Goal: Task Accomplishment & Management: Manage account settings

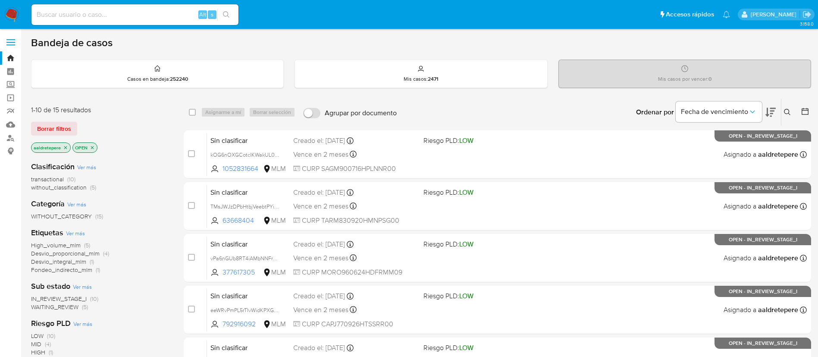
click at [4, 15] on nav "Pausado Ver notificaciones Alt s Accesos rápidos Presiona las siguientes teclas…" at bounding box center [409, 14] width 818 height 29
click at [13, 10] on img at bounding box center [11, 14] width 15 height 15
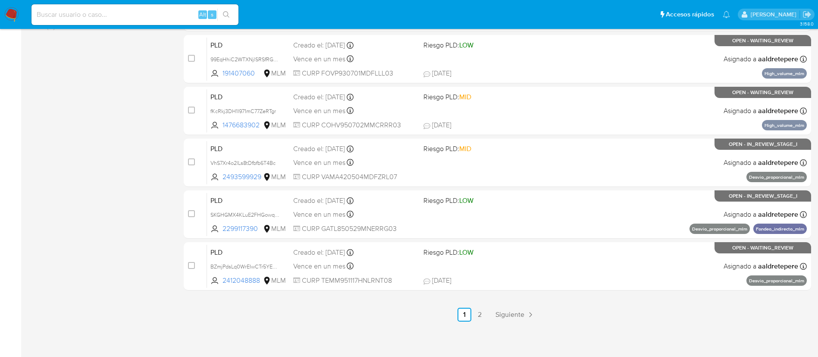
scroll to position [355, 0]
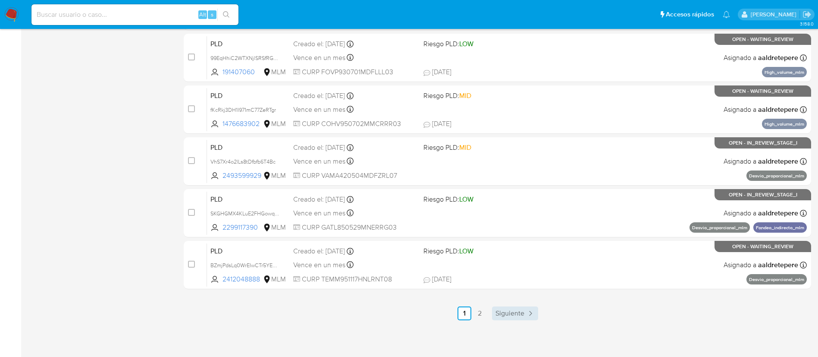
click at [509, 318] on link "Siguiente" at bounding box center [515, 313] width 46 height 14
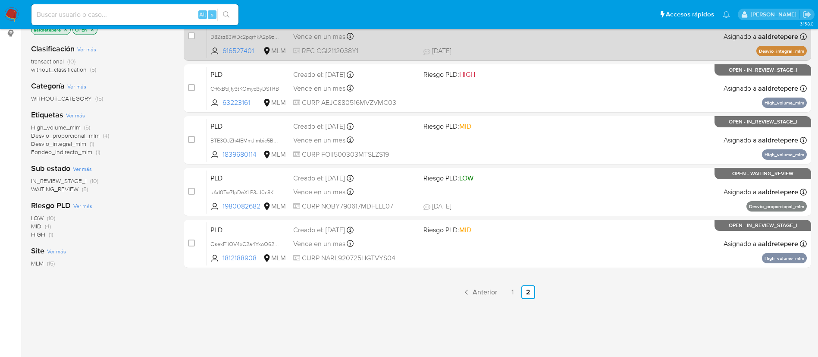
scroll to position [129, 0]
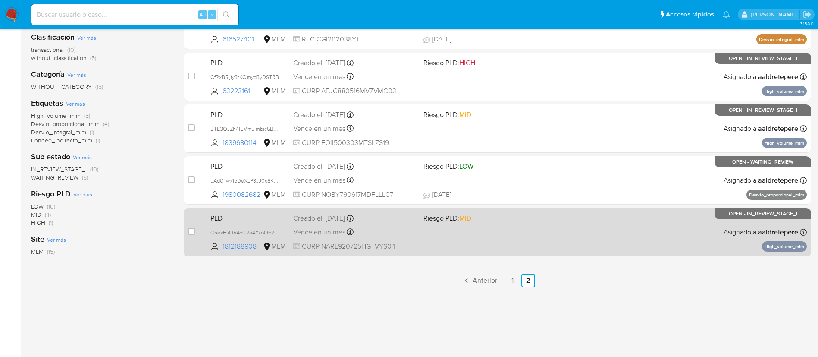
click at [483, 251] on div "PLD QsexF1iOV4xC2a4YxoO62kUU 1812188908 MLM Riesgo PLD: MID Creado el: 12/08/20…" at bounding box center [507, 232] width 600 height 44
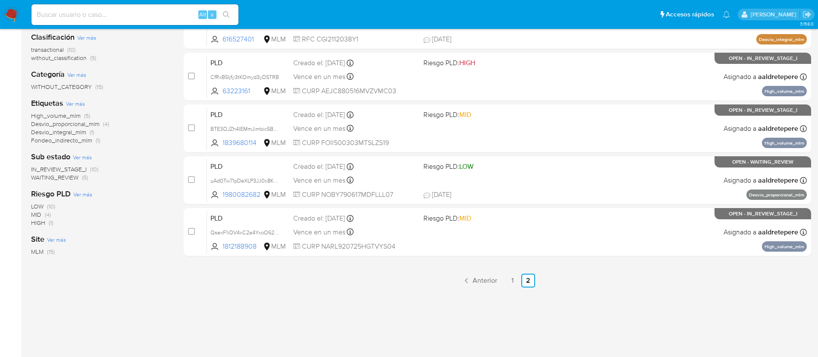
click at [479, 282] on span "Anterior" at bounding box center [485, 280] width 25 height 7
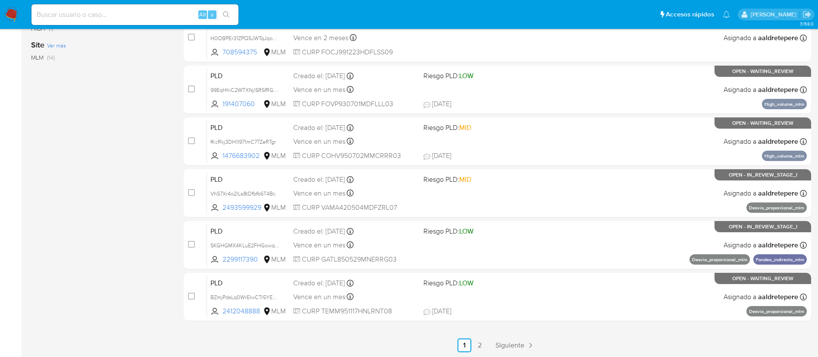
scroll to position [355, 0]
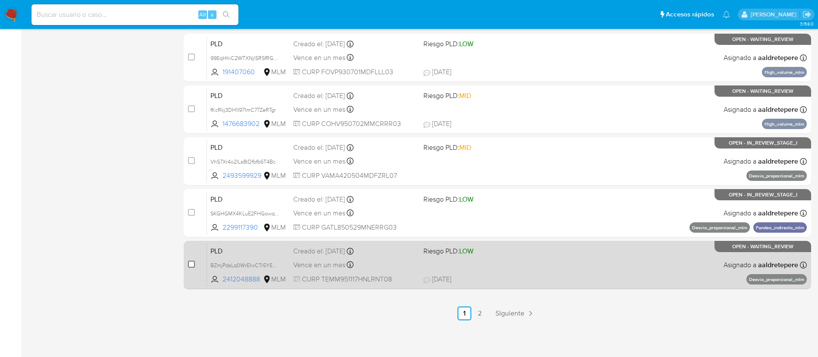
click at [193, 264] on input "checkbox" at bounding box center [191, 263] width 7 height 7
checkbox input "true"
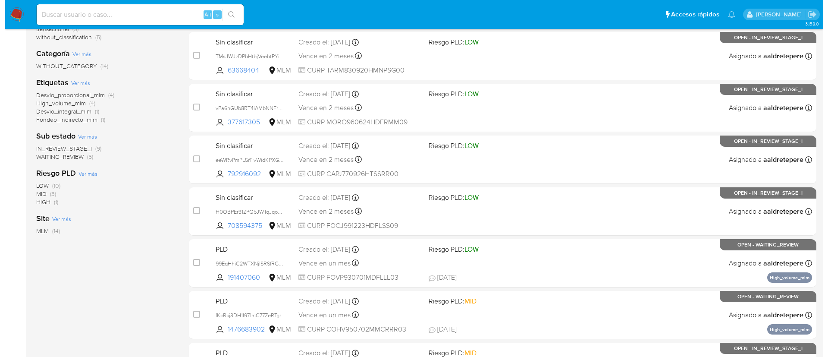
scroll to position [32, 0]
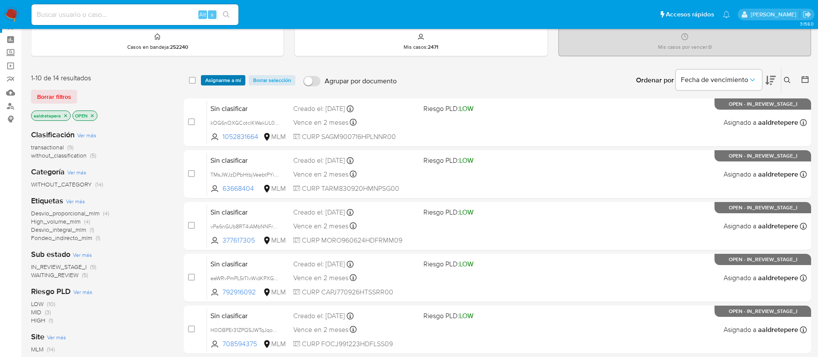
click at [235, 83] on span "Asignarme a mí" at bounding box center [223, 80] width 36 height 9
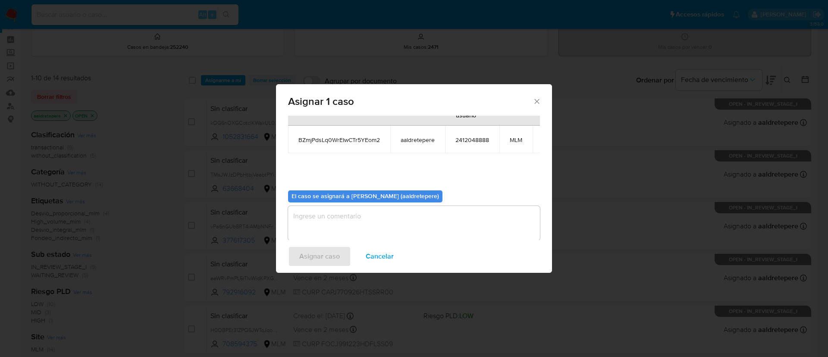
scroll to position [55, 0]
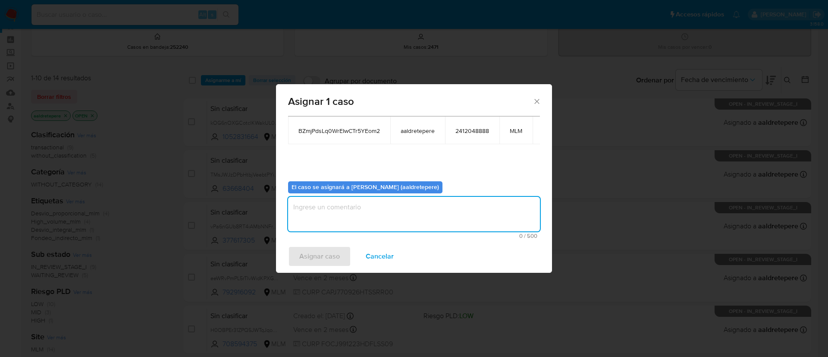
click at [380, 204] on textarea "assign-modal" at bounding box center [414, 214] width 252 height 34
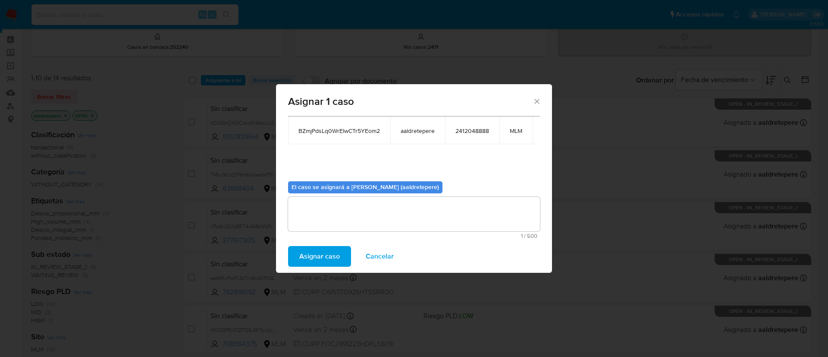
click at [315, 254] on span "Asignar caso" at bounding box center [319, 256] width 41 height 19
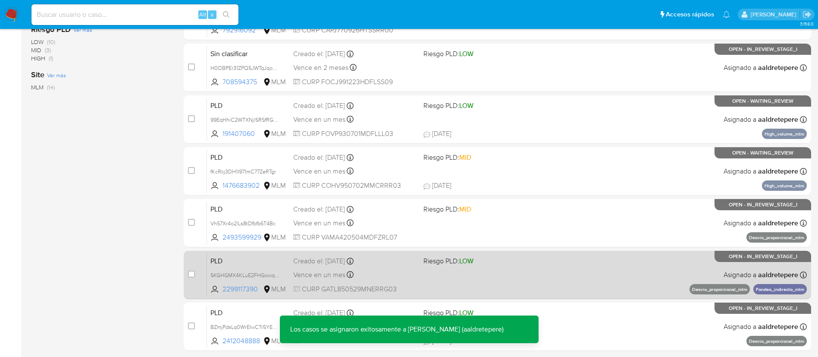
scroll to position [355, 0]
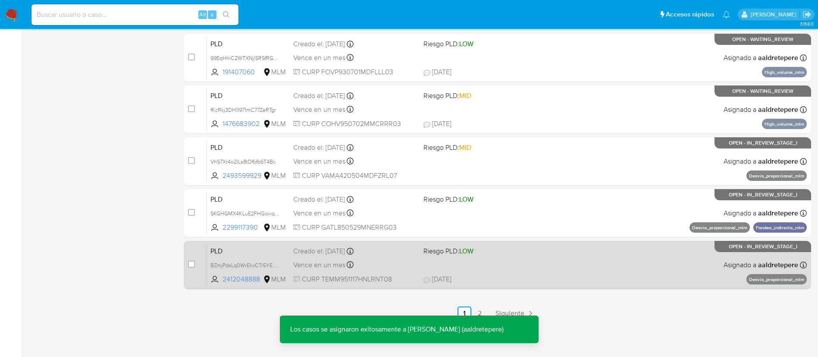
click at [541, 266] on div "PLD BZmjPdsLq0WrEIwCTr5YEom2 2412048888 MLM Riesgo PLD: LOW Creado el: 12/08/20…" at bounding box center [507, 265] width 600 height 44
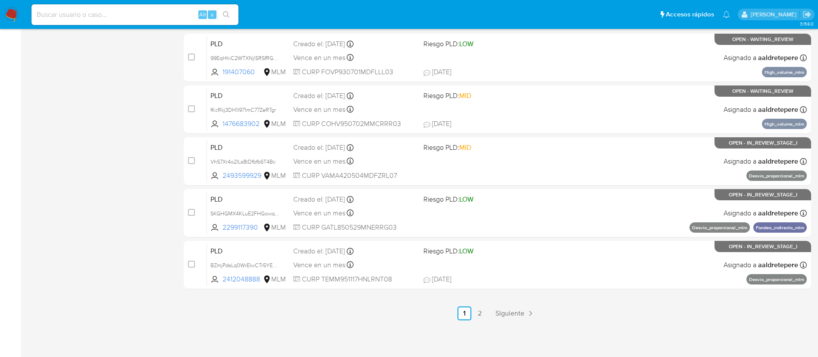
click at [16, 13] on img at bounding box center [11, 14] width 15 height 15
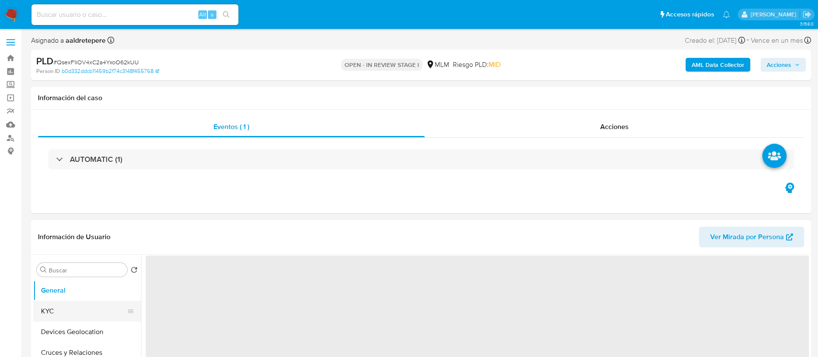
click at [75, 308] on button "KYC" at bounding box center [83, 311] width 101 height 21
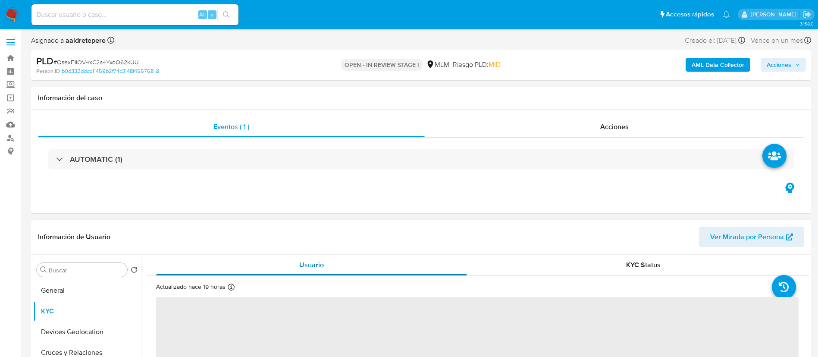
scroll to position [65, 0]
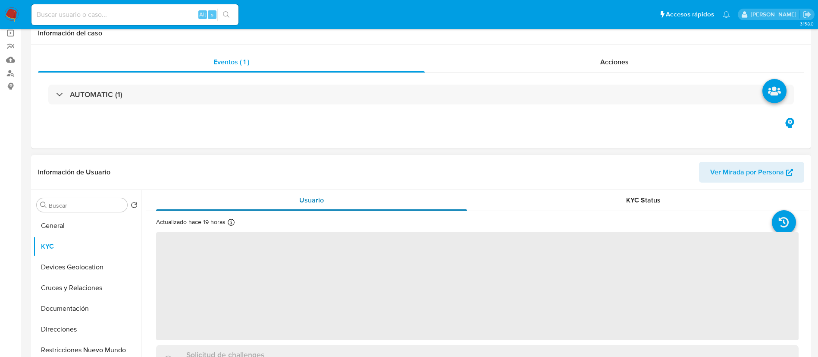
select select "10"
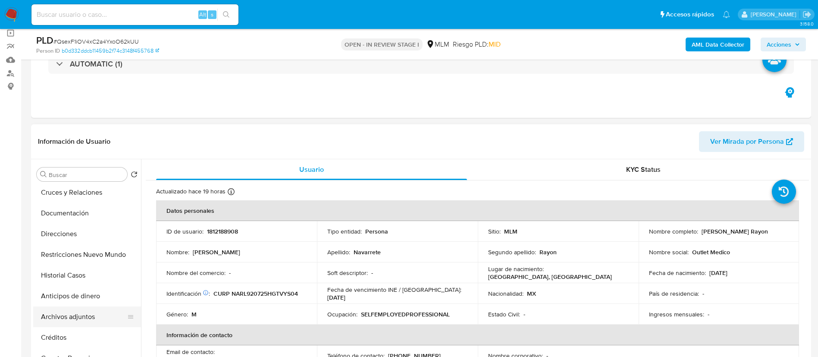
click at [63, 319] on button "Archivos adjuntos" at bounding box center [83, 316] width 101 height 21
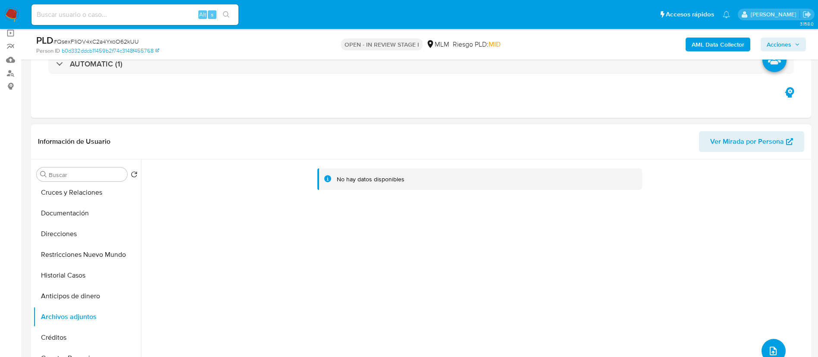
click at [762, 351] on button "upload-file" at bounding box center [774, 351] width 24 height 24
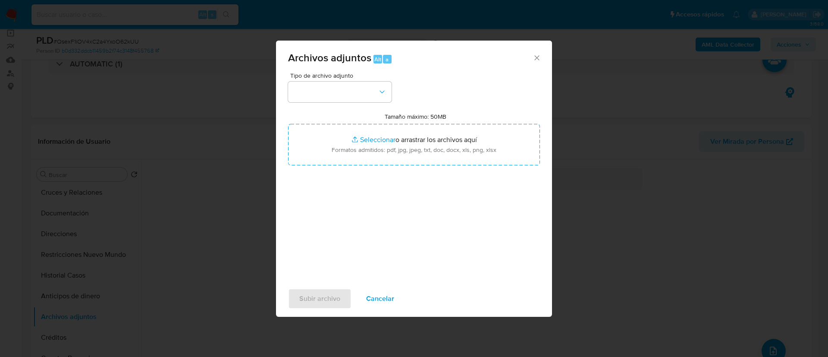
click at [320, 106] on div "Tipo de archivo adjunto Tamaño máximo: 50MB Seleccionar archivos Seleccionar o …" at bounding box center [414, 174] width 252 height 204
click at [324, 97] on button "button" at bounding box center [339, 92] width 103 height 21
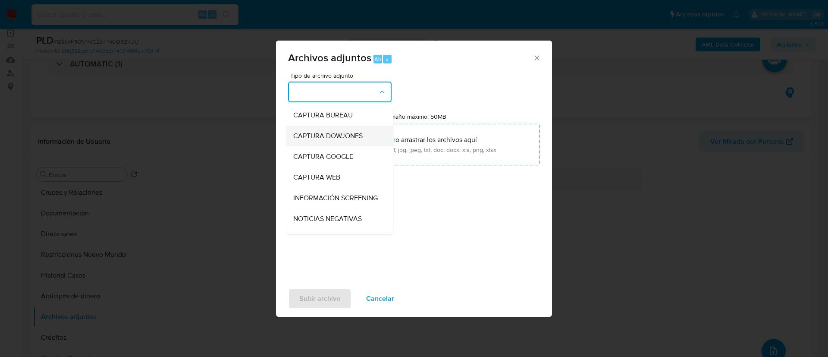
scroll to position [24, 0]
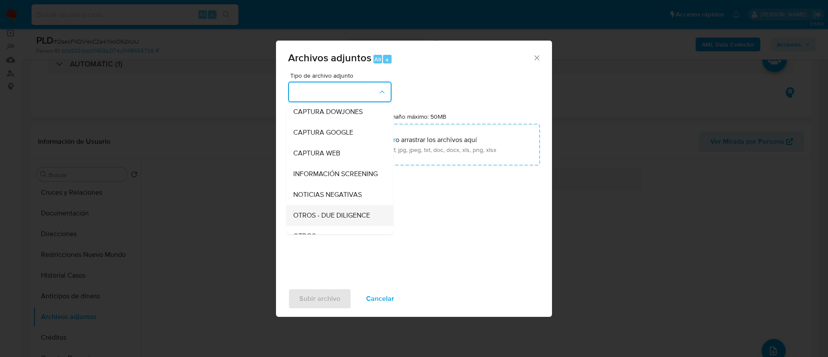
click at [333, 219] on span "OTROS - DUE DILIGENCE" at bounding box center [331, 215] width 77 height 9
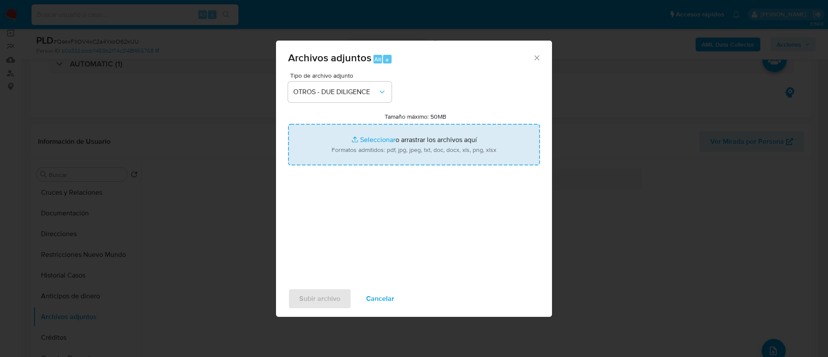
click at [441, 131] on input "Tamaño máximo: 50MB Seleccionar archivos" at bounding box center [414, 144] width 252 height 41
type input "C:\fakepath\1812188908_Luis Eduardo Navarrete Rayon_AGOSTO 2025.pdf"
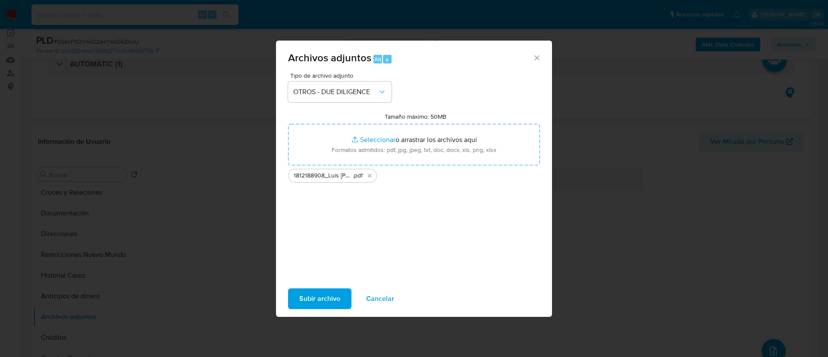
click at [307, 294] on span "Subir archivo" at bounding box center [319, 298] width 41 height 19
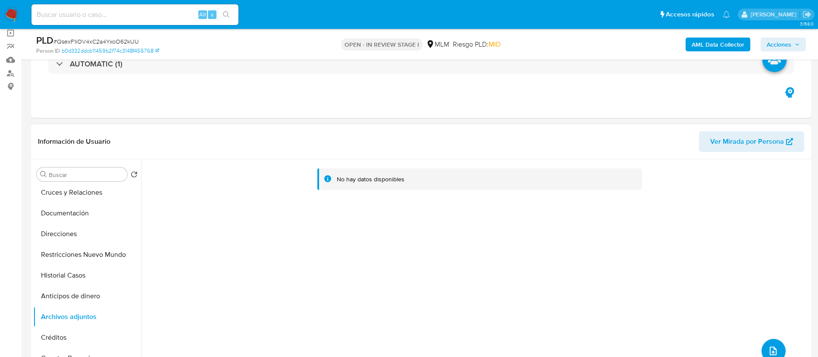
click at [771, 345] on button "upload-file" at bounding box center [774, 351] width 24 height 24
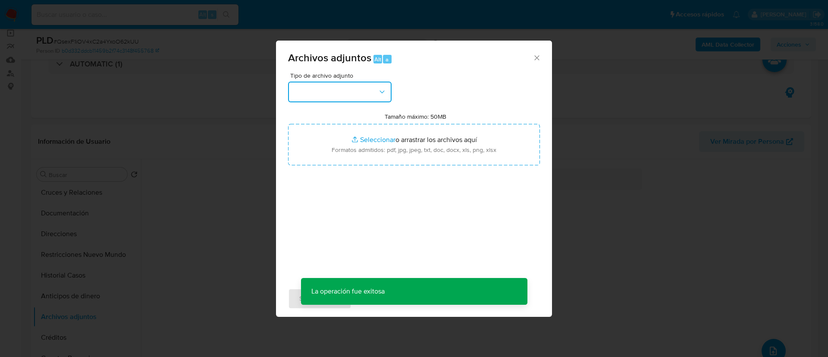
click at [342, 96] on button "button" at bounding box center [339, 92] width 103 height 21
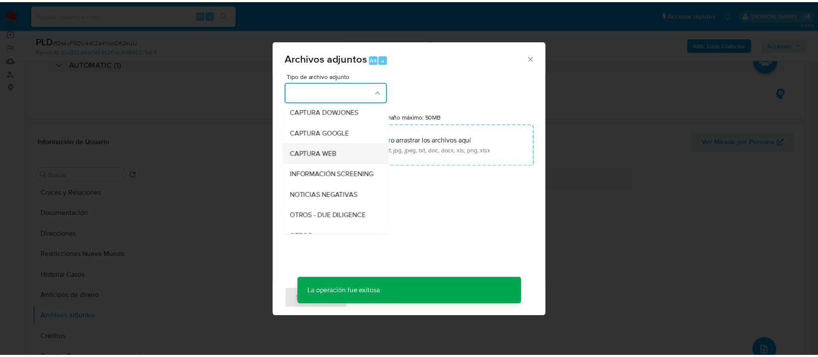
scroll to position [89, 0]
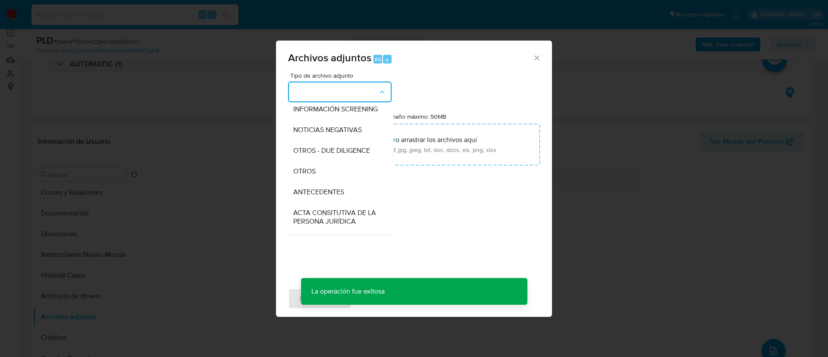
drag, startPoint x: 323, startPoint y: 185, endPoint x: 332, endPoint y: 167, distance: 20.2
click at [322, 182] on div "OTROS" at bounding box center [337, 171] width 88 height 21
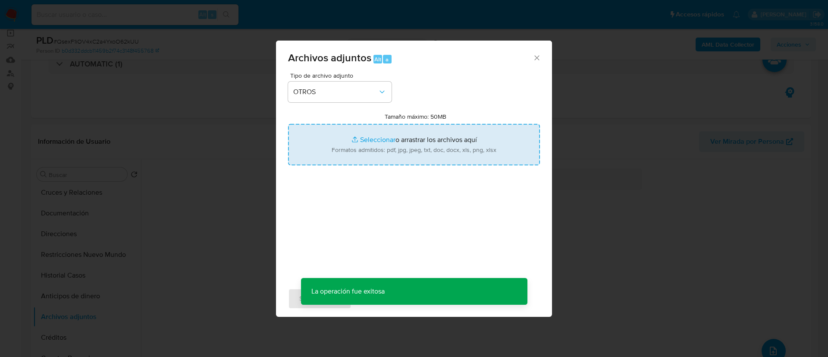
click at [365, 144] on input "Tamaño máximo: 50MB Seleccionar archivos" at bounding box center [414, 144] width 252 height 41
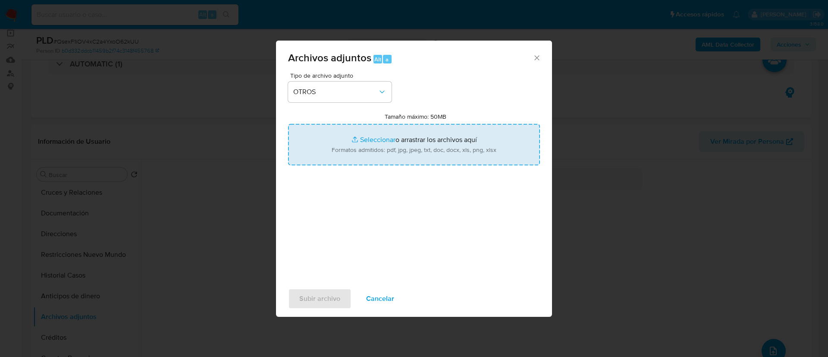
type input "C:\fakepath\1812188908_LUIS EDUARDO NAVARRETE RAYON_AGOSTO 2025.xlsx"
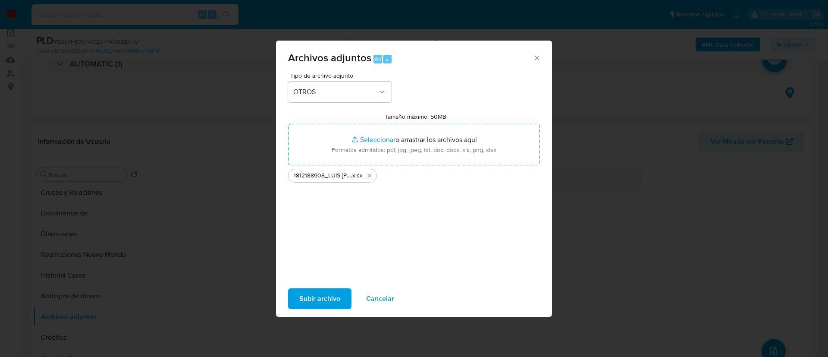
drag, startPoint x: 365, startPoint y: 144, endPoint x: 317, endPoint y: 304, distance: 166.9
click at [317, 304] on span "Subir archivo" at bounding box center [319, 298] width 41 height 19
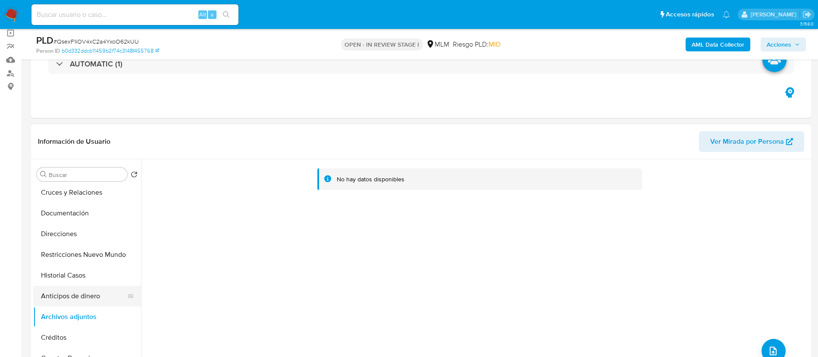
click at [62, 294] on button "Anticipos de dinero" at bounding box center [83, 295] width 101 height 21
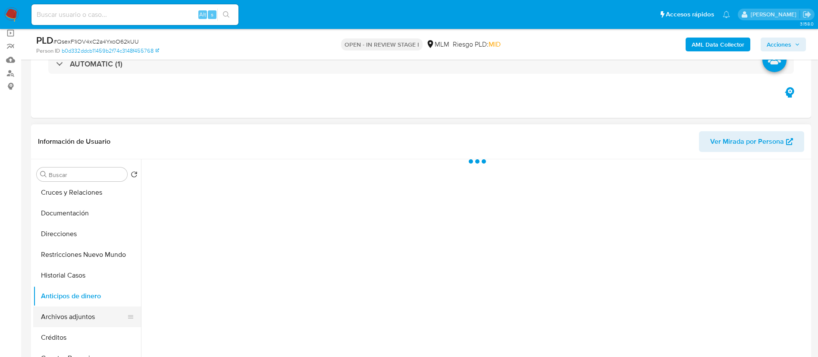
click at [71, 323] on button "Archivos adjuntos" at bounding box center [83, 316] width 101 height 21
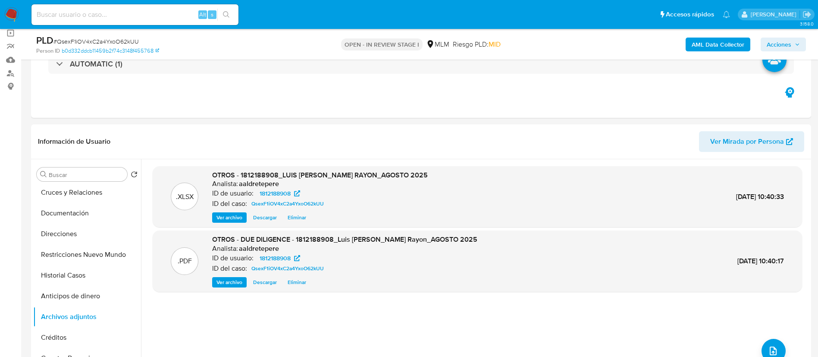
click at [782, 43] on span "Acciones" at bounding box center [779, 45] width 25 height 14
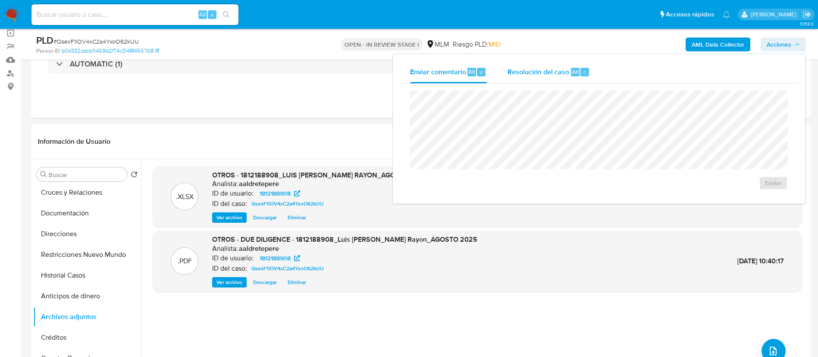
click at [565, 70] on span "Resolución del caso" at bounding box center [539, 71] width 62 height 10
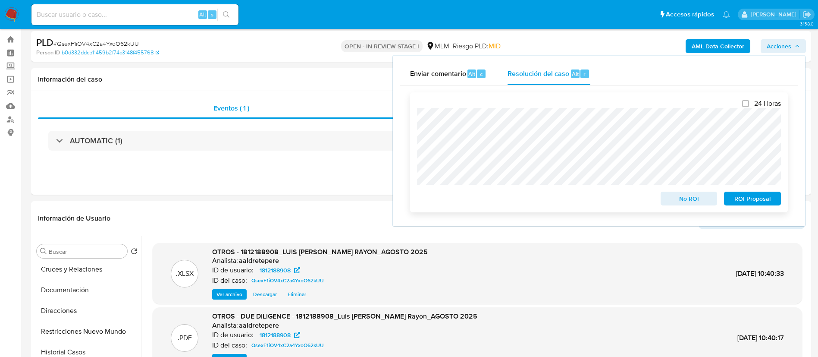
scroll to position [0, 0]
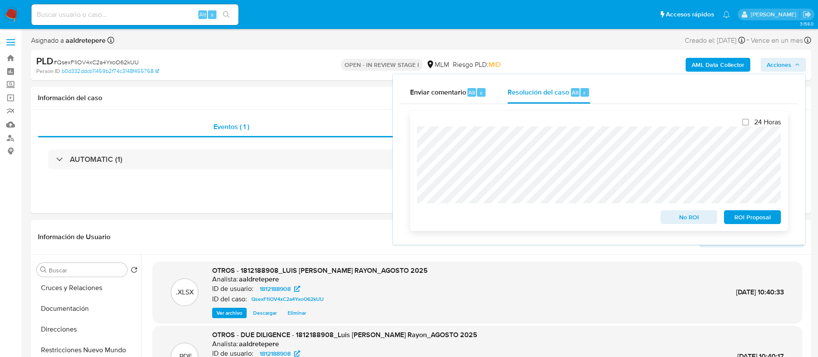
drag, startPoint x: 670, startPoint y: 222, endPoint x: 662, endPoint y: 213, distance: 12.5
click at [671, 222] on span "No ROI" at bounding box center [689, 217] width 45 height 12
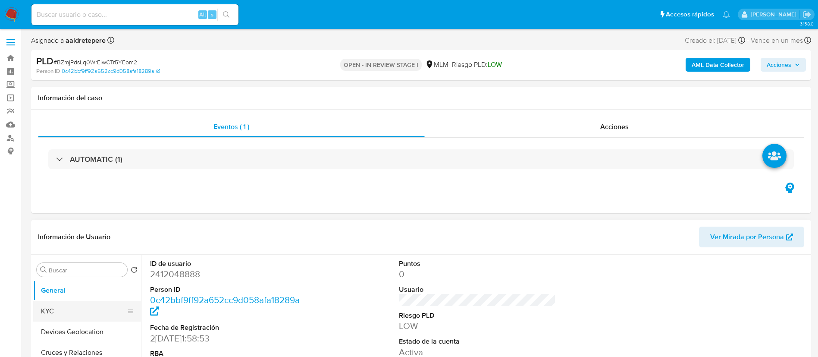
click at [36, 310] on button "KYC" at bounding box center [83, 311] width 101 height 21
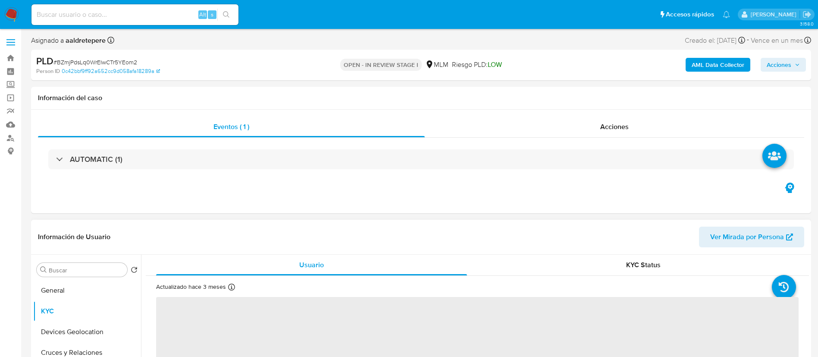
select select "10"
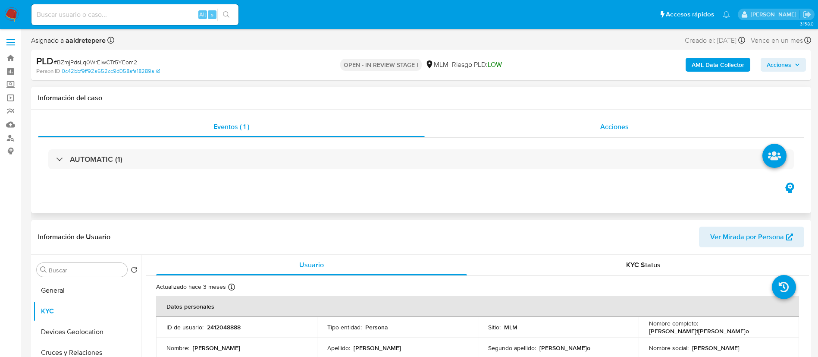
click at [614, 120] on div "Acciones" at bounding box center [614, 126] width 379 height 21
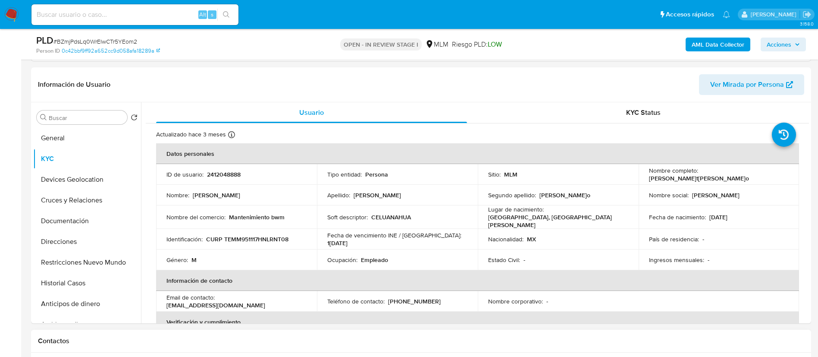
scroll to position [323, 0]
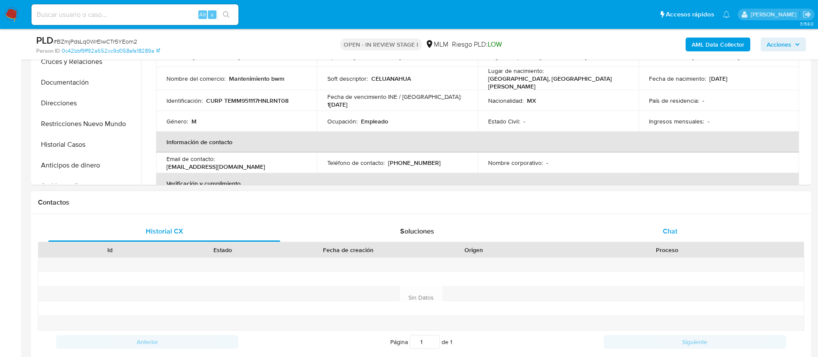
click at [660, 234] on div "Chat" at bounding box center [670, 231] width 232 height 21
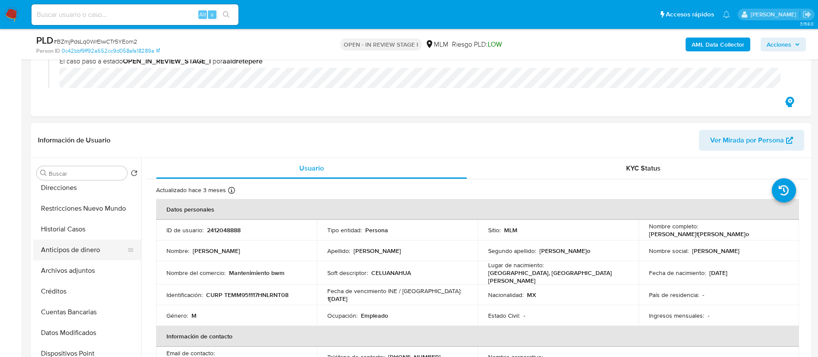
scroll to position [129, 0]
click at [86, 255] on button "Archivos adjuntos" at bounding box center [83, 250] width 101 height 21
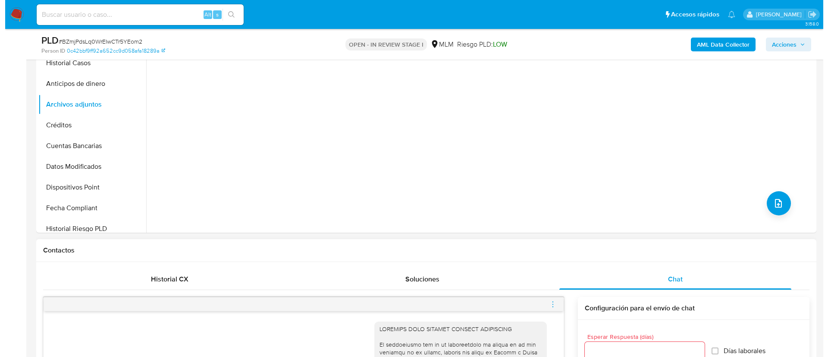
scroll to position [323, 0]
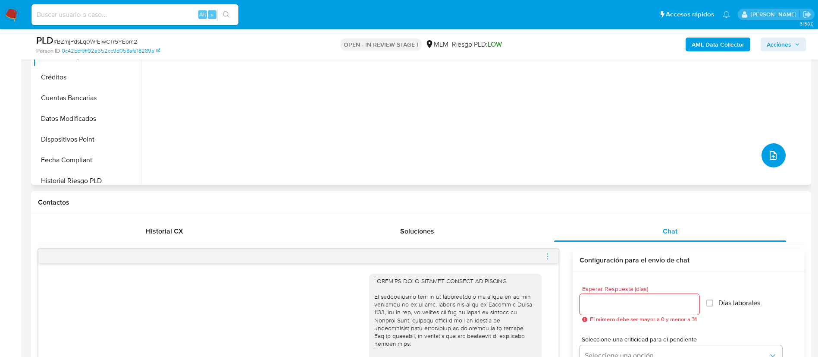
click at [764, 165] on button "upload-file" at bounding box center [774, 155] width 24 height 24
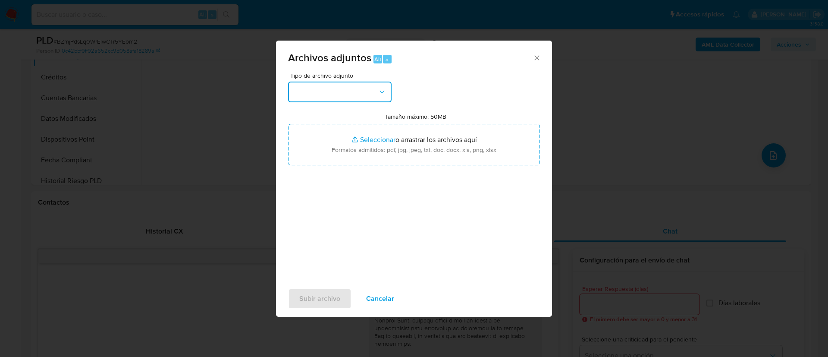
drag, startPoint x: 366, startPoint y: 84, endPoint x: 362, endPoint y: 91, distance: 8.5
click at [364, 88] on button "button" at bounding box center [339, 92] width 103 height 21
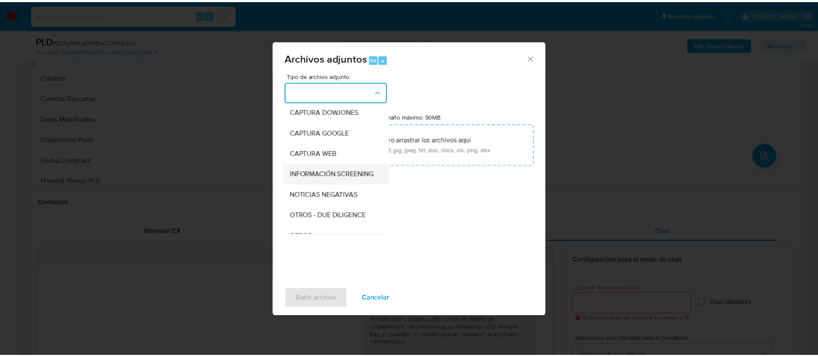
scroll to position [89, 0]
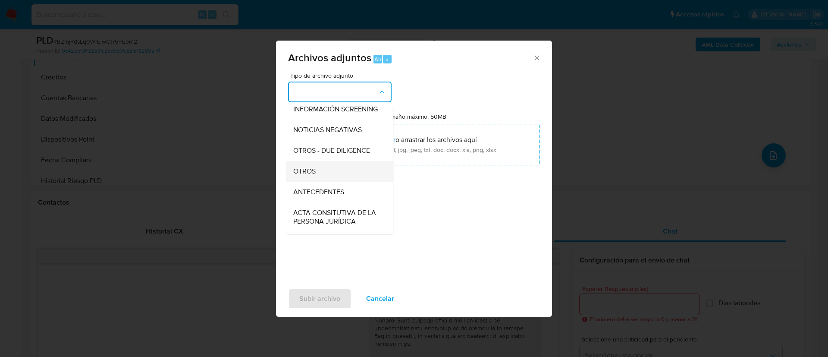
click at [337, 172] on div "OTROS" at bounding box center [337, 171] width 88 height 21
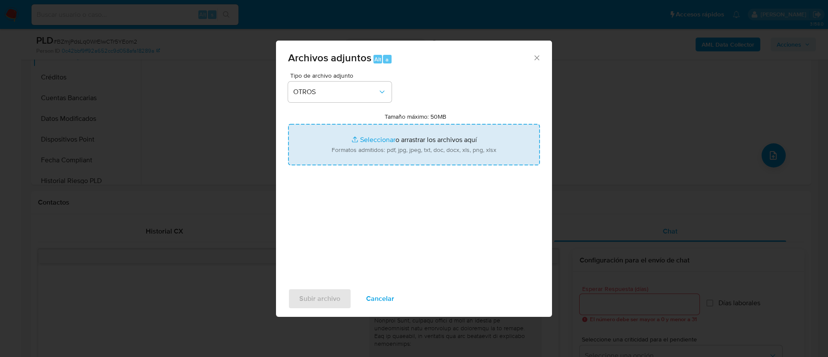
click at [371, 144] on input "Tamaño máximo: 50MB Seleccionar archivos" at bounding box center [414, 144] width 252 height 41
type input "C:\fakepath\2412048888_Matt Rogelio Treviño Montelongo_AGOSTO 2025.pdf"
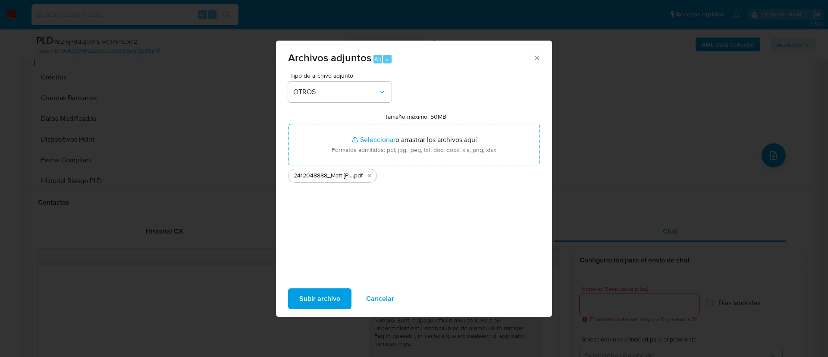
drag, startPoint x: 371, startPoint y: 144, endPoint x: 326, endPoint y: 304, distance: 166.7
click at [326, 304] on span "Subir archivo" at bounding box center [319, 298] width 41 height 19
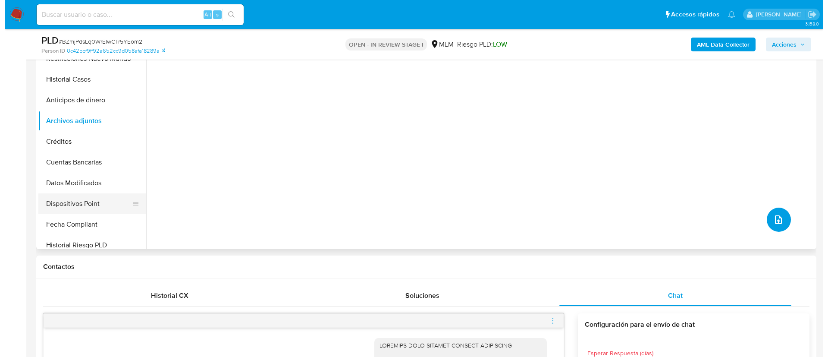
scroll to position [259, 0]
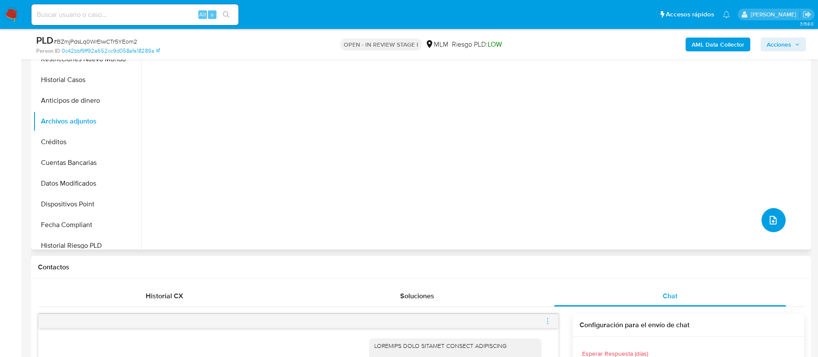
click at [768, 223] on icon "upload-file" at bounding box center [773, 220] width 10 height 10
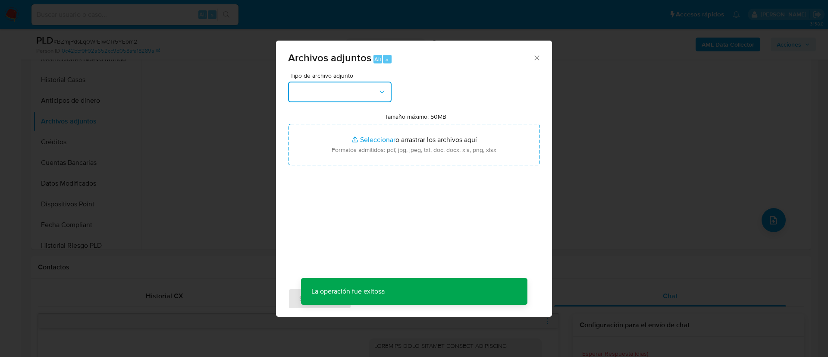
click at [313, 96] on button "button" at bounding box center [339, 92] width 103 height 21
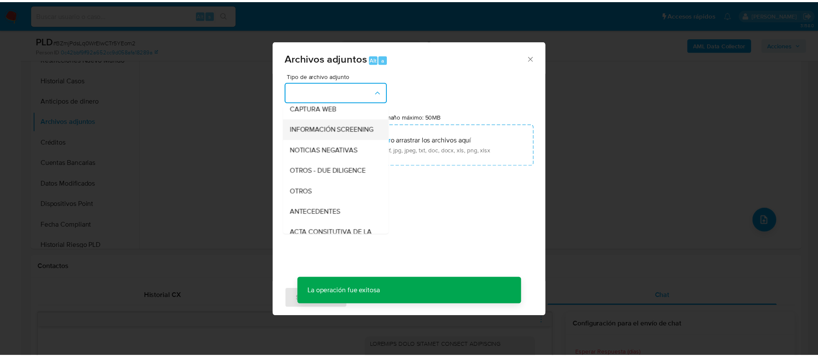
scroll to position [89, 0]
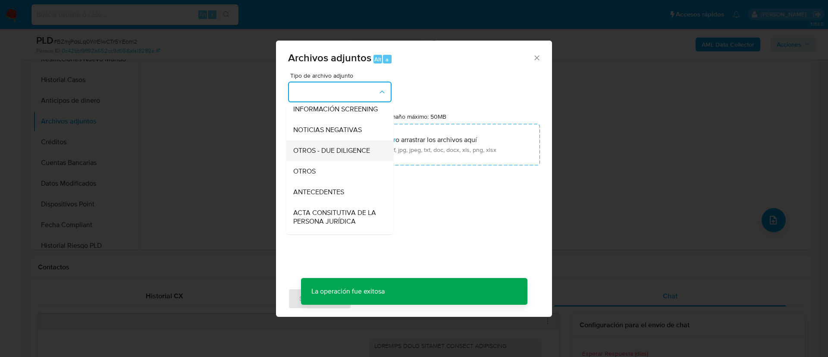
click at [318, 161] on div "OTROS - DUE DILIGENCE" at bounding box center [337, 150] width 88 height 21
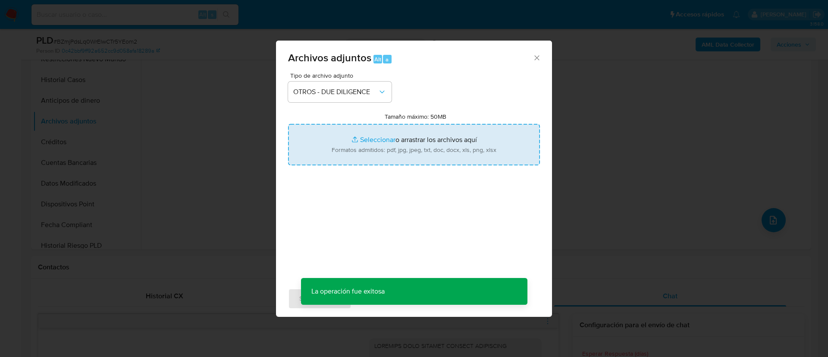
click at [370, 150] on input "Tamaño máximo: 50MB Seleccionar archivos" at bounding box center [414, 144] width 252 height 41
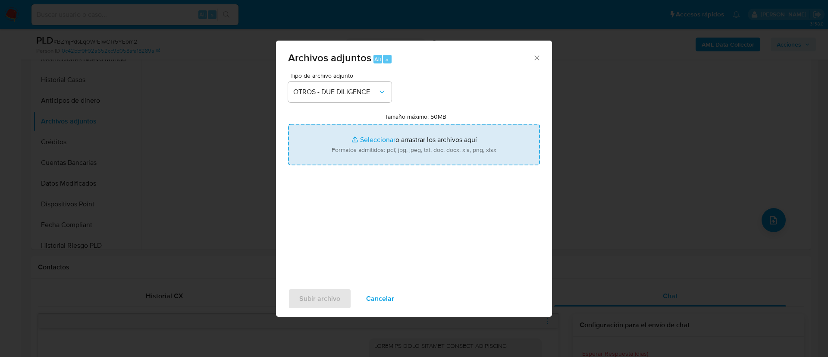
type input "C:\fakepath\2412048888_MATT ROGELIO TREVIÑO MONTELONGO_AGOSTO 2025.xlsx"
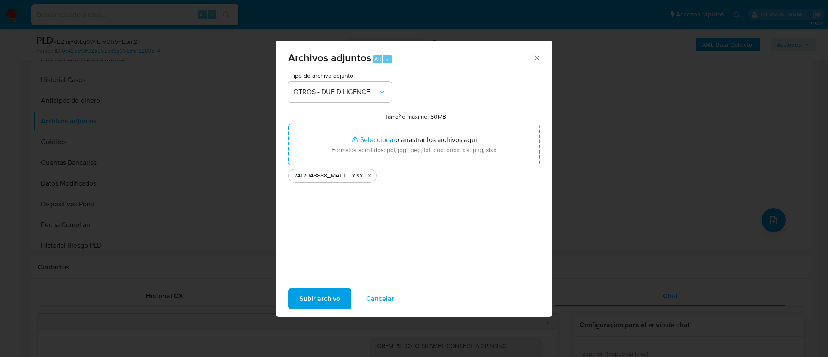
click at [332, 298] on span "Subir archivo" at bounding box center [319, 298] width 41 height 19
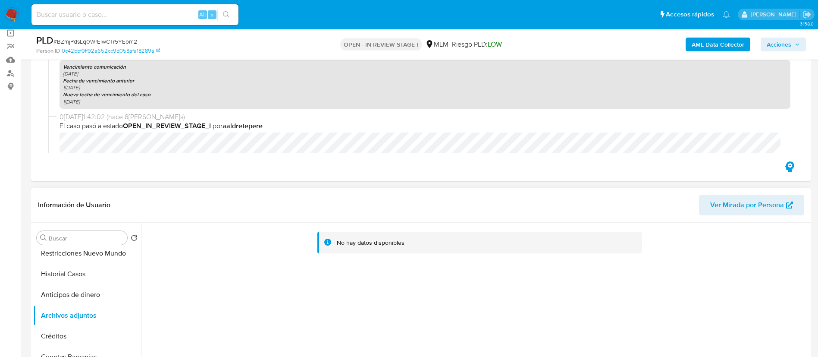
scroll to position [129, 0]
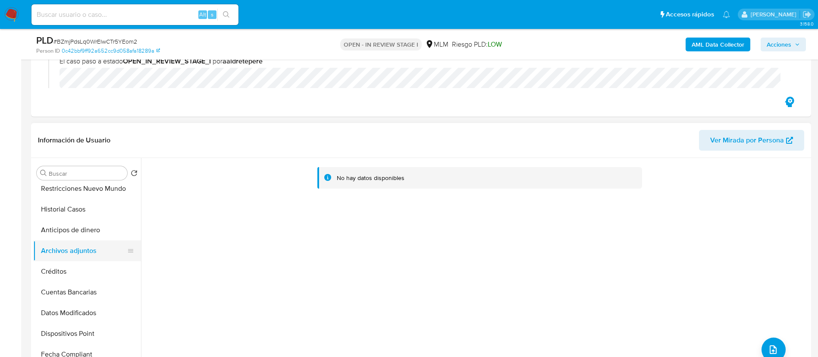
click at [100, 260] on button "Archivos adjuntos" at bounding box center [83, 250] width 101 height 21
click at [70, 268] on button "Créditos" at bounding box center [83, 271] width 101 height 21
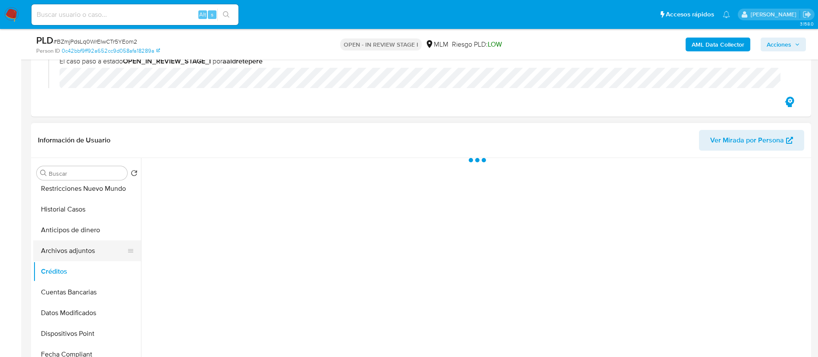
click at [71, 248] on button "Archivos adjuntos" at bounding box center [83, 250] width 101 height 21
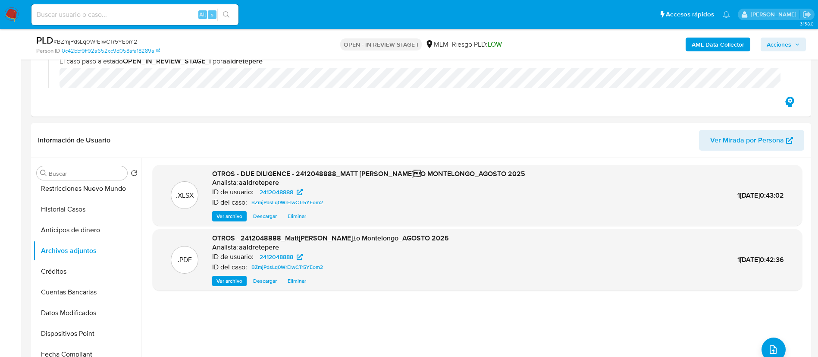
click at [774, 45] on span "Acciones" at bounding box center [779, 45] width 25 height 14
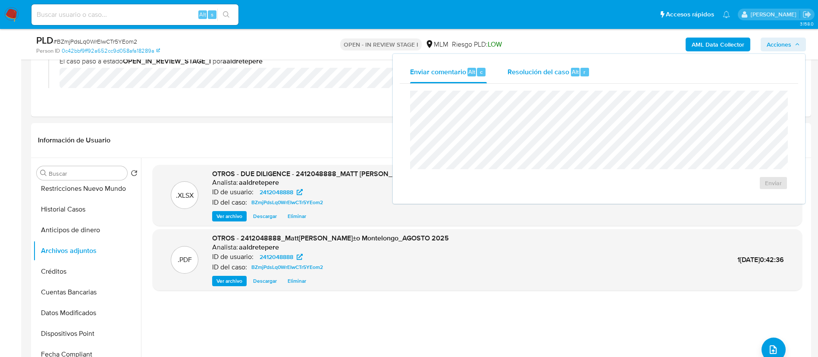
click at [546, 70] on span "Resolución del caso" at bounding box center [539, 71] width 62 height 10
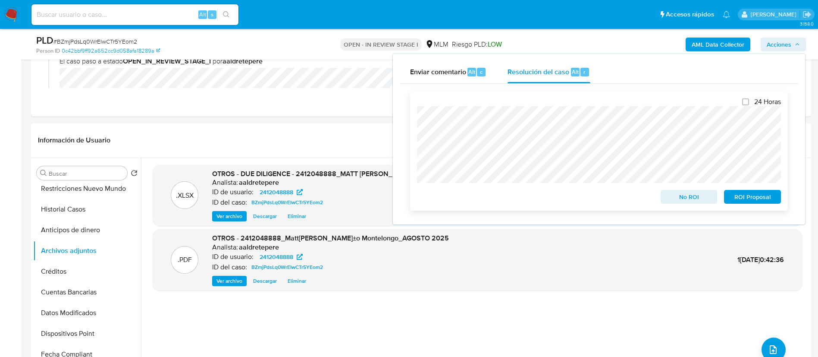
click at [746, 201] on span "ROI Proposal" at bounding box center [752, 197] width 45 height 12
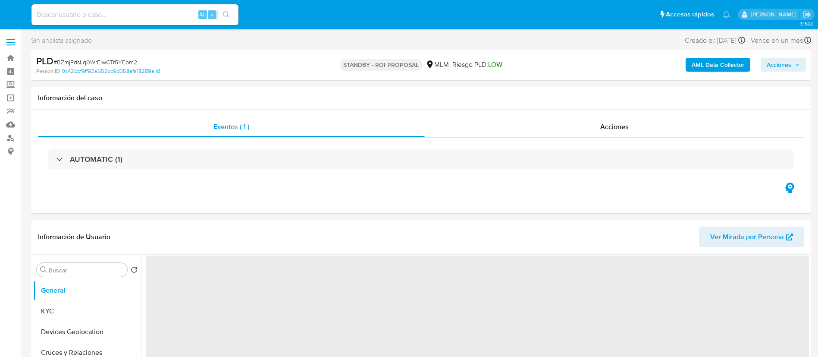
select select "10"
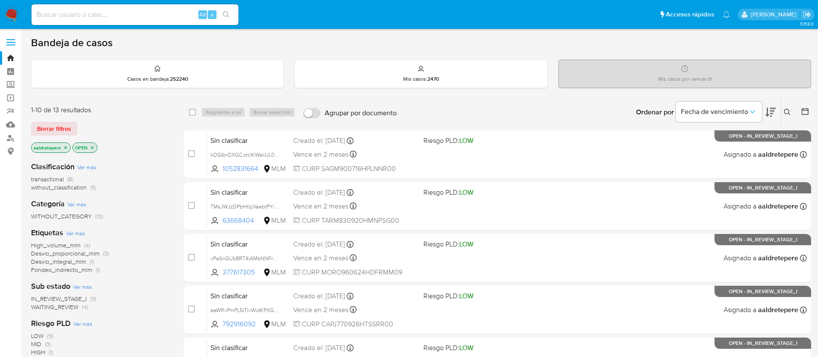
click at [106, 13] on input at bounding box center [134, 14] width 207 height 11
paste input "1029540764"
type input "1029540764"
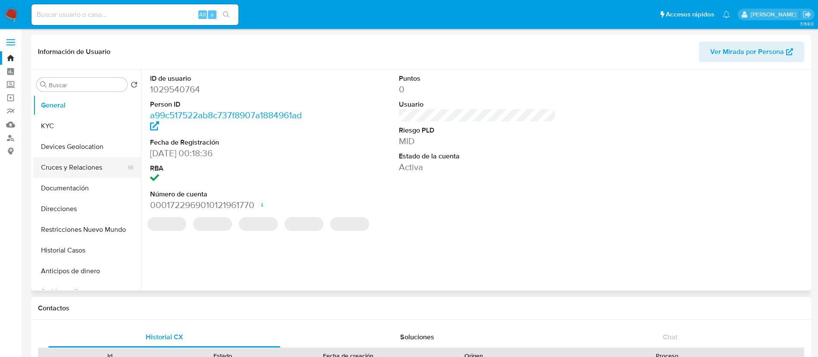
select select "10"
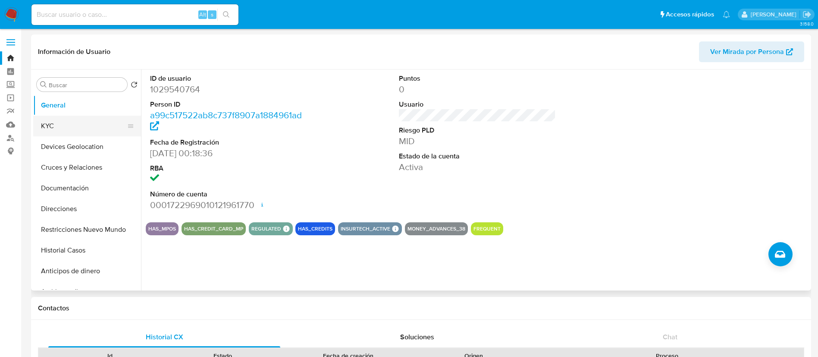
click at [91, 125] on button "KYC" at bounding box center [83, 126] width 101 height 21
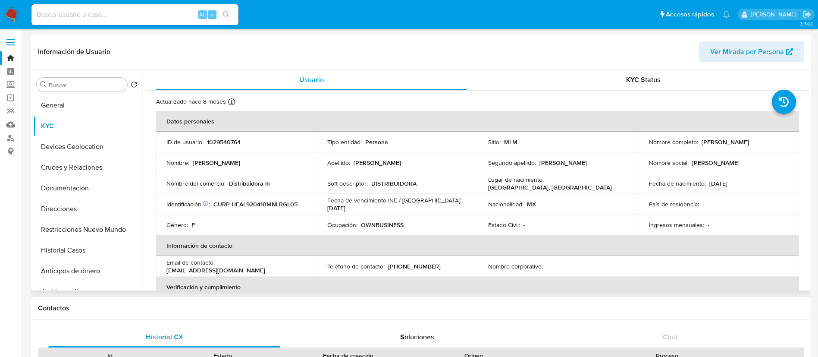
click at [618, 230] on td "Estado Civil : -" at bounding box center [558, 224] width 161 height 21
drag, startPoint x: 185, startPoint y: 179, endPoint x: 311, endPoint y: 207, distance: 129.4
click at [301, 185] on div "Nombre del comercio : Distribuidora lh" at bounding box center [236, 183] width 140 height 8
click at [315, 226] on td "Género : F" at bounding box center [236, 224] width 161 height 21
drag, startPoint x: 171, startPoint y: 172, endPoint x: 398, endPoint y: 152, distance: 227.7
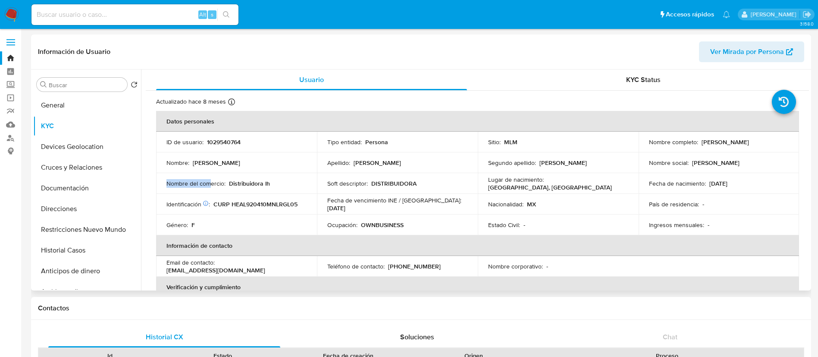
click at [212, 183] on td "Nombre del comercio : Distribuidora lh" at bounding box center [236, 183] width 161 height 21
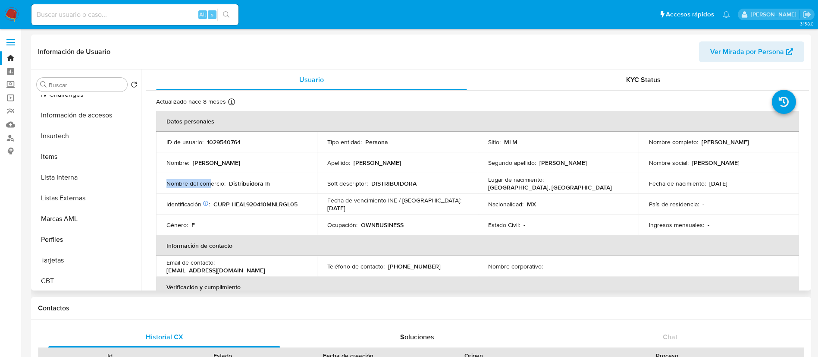
scroll to position [364, 0]
click at [44, 155] on button "Items" at bounding box center [83, 154] width 101 height 21
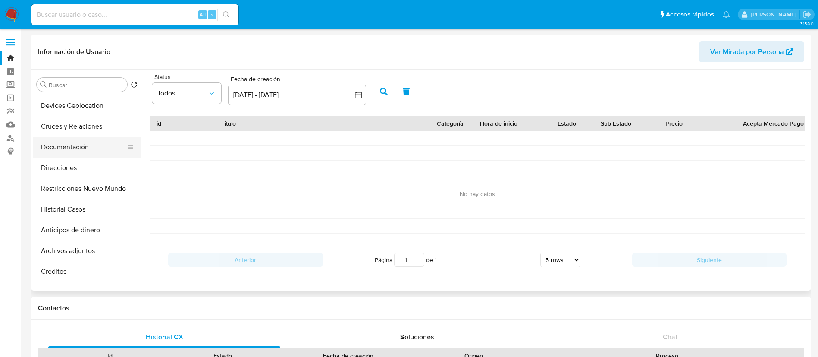
scroll to position [0, 0]
click at [70, 179] on button "Documentación" at bounding box center [83, 188] width 101 height 21
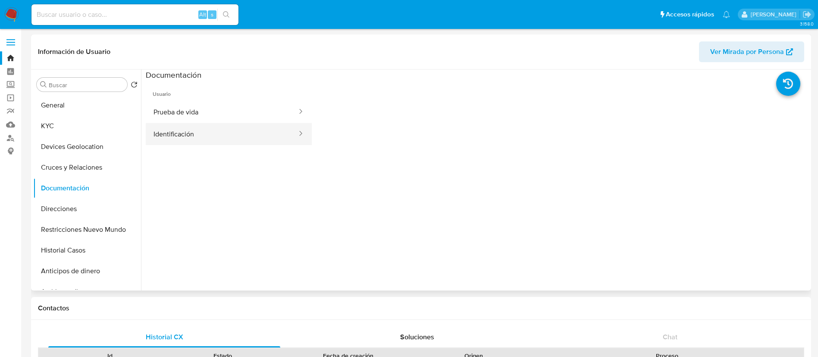
click at [156, 131] on button "Identificación" at bounding box center [222, 134] width 152 height 22
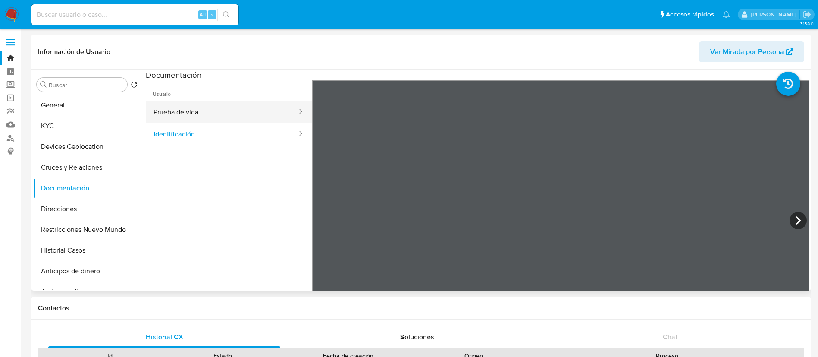
click at [190, 103] on button "Prueba de vida" at bounding box center [222, 112] width 152 height 22
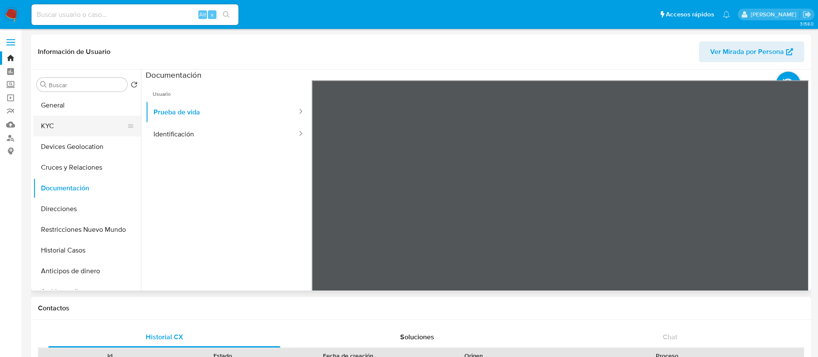
click at [73, 123] on button "KYC" at bounding box center [83, 126] width 101 height 21
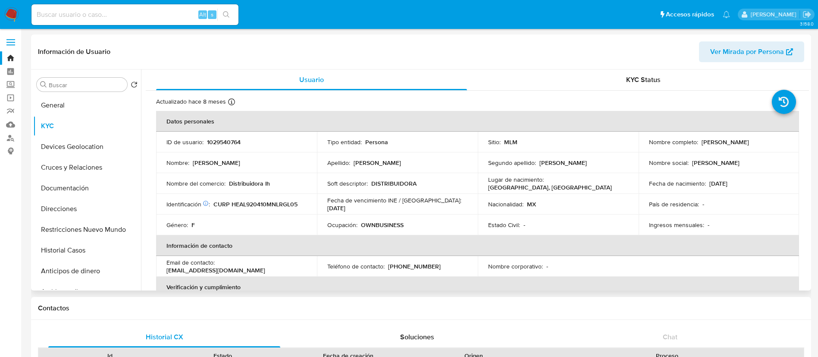
drag, startPoint x: 263, startPoint y: 269, endPoint x: 177, endPoint y: 266, distance: 86.3
click at [177, 266] on p "[EMAIL_ADDRESS][DOMAIN_NAME]" at bounding box center [215, 270] width 99 height 8
click at [260, 183] on p "Distribuidora lh" at bounding box center [249, 183] width 41 height 8
drag, startPoint x: 278, startPoint y: 185, endPoint x: 219, endPoint y: 189, distance: 59.2
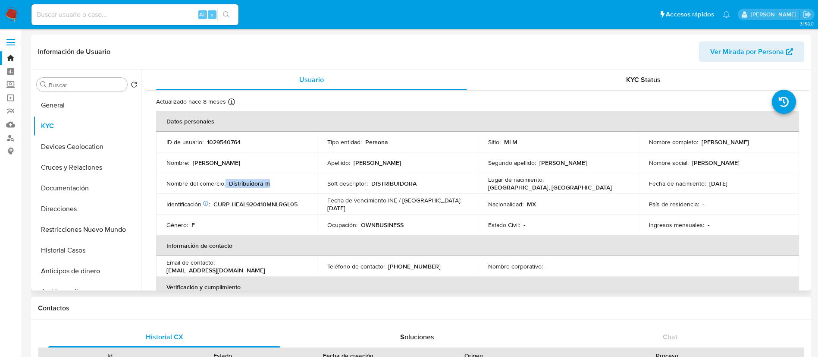
click at [223, 189] on td "Nombre del comercio : Distribuidora lh" at bounding box center [236, 183] width 161 height 21
click at [71, 207] on button "Direcciones" at bounding box center [83, 208] width 101 height 21
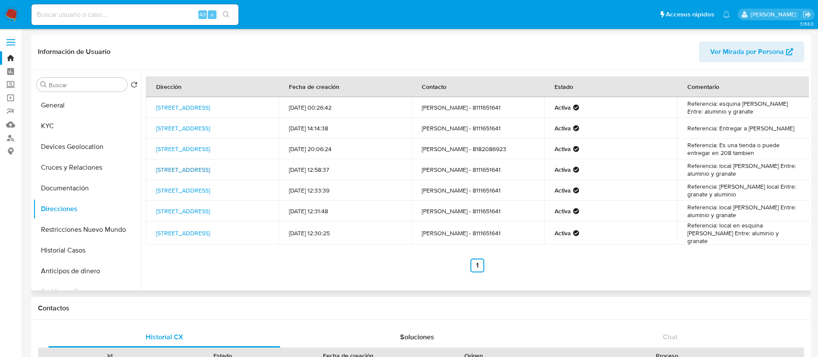
click at [210, 166] on link "[STREET_ADDRESS]" at bounding box center [183, 169] width 54 height 9
